Goal: Information Seeking & Learning: Check status

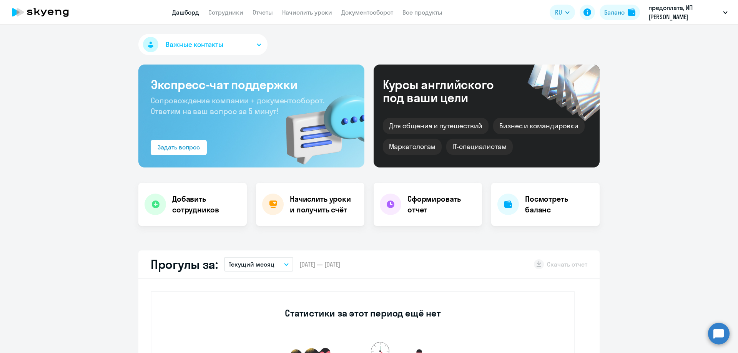
select select "30"
click at [721, 329] on circle at bounding box center [719, 334] width 22 height 22
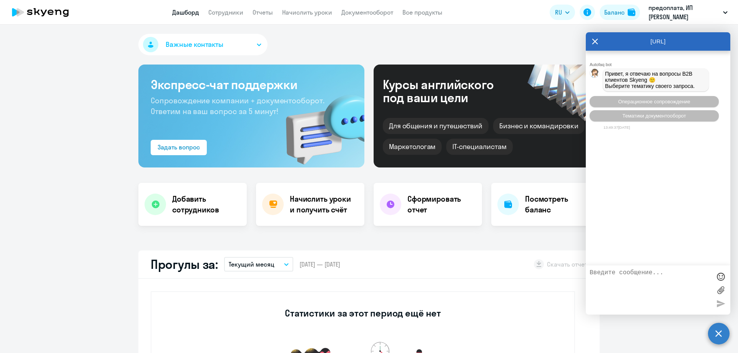
click at [592, 43] on icon at bounding box center [595, 41] width 6 height 18
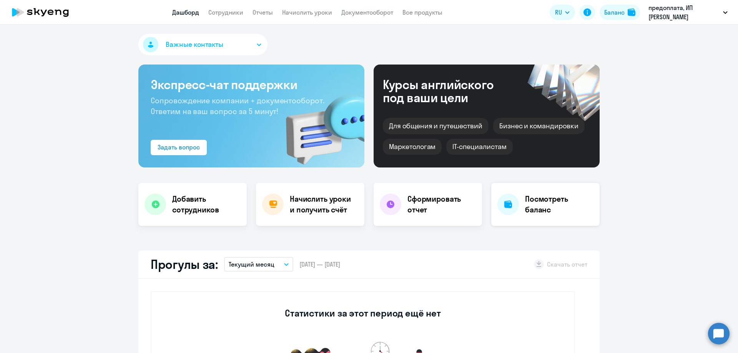
click at [545, 212] on h4 "Посмотреть баланс" at bounding box center [559, 205] width 68 height 22
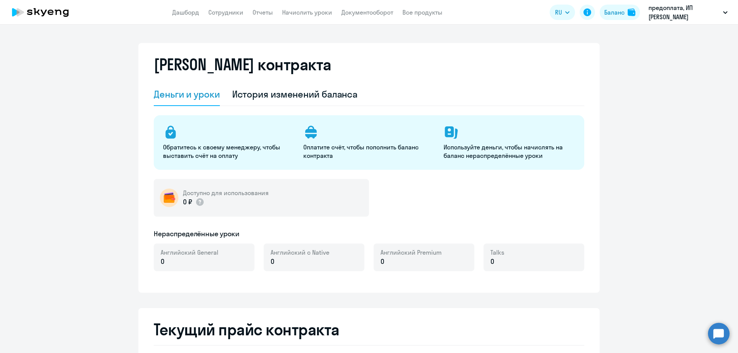
select select "english_adult_not_native_speaker"
